Goal: Find specific page/section: Find specific page/section

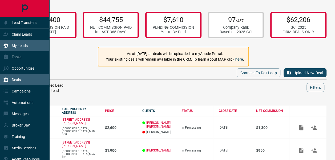
click at [20, 47] on p "My Leads" at bounding box center [20, 46] width 16 height 4
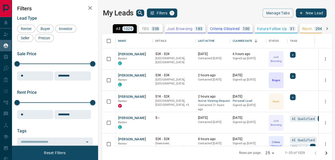
scroll to position [109, 226]
click at [137, 14] on icon "search button" at bounding box center [140, 13] width 6 height 6
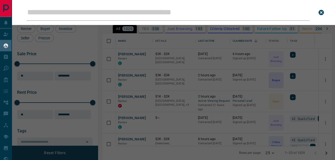
click at [141, 12] on input "Leads Search Bar" at bounding box center [168, 12] width 283 height 17
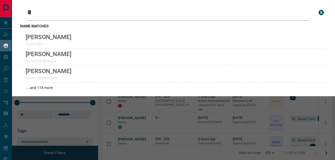
drag, startPoint x: 41, startPoint y: 15, endPoint x: 19, endPoint y: 16, distance: 21.9
click at [19, 16] on div "Leads Search Bar * Search for a lead by name, email, phone, or id name matches …" at bounding box center [173, 48] width 323 height 96
type input "*"
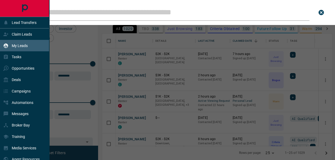
click at [32, 8] on div at bounding box center [24, 8] width 49 height 17
click at [25, 9] on icon "Main Page" at bounding box center [25, 8] width 6 height 8
